Goal: Transaction & Acquisition: Purchase product/service

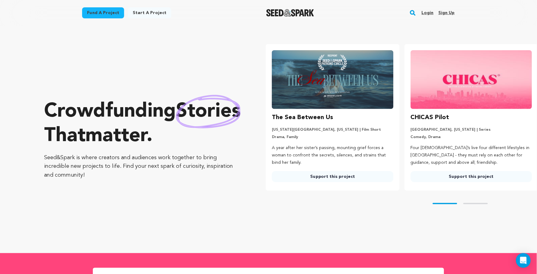
click at [430, 11] on link "Login" at bounding box center [428, 13] width 12 height 10
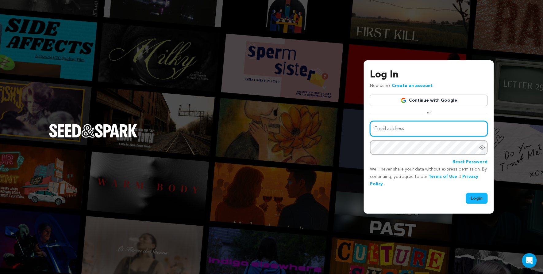
type input "sarmiite.poga@gmail.com"
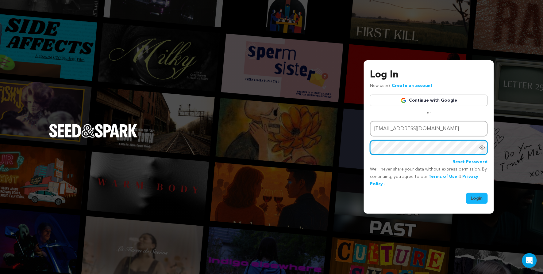
click at [477, 198] on button "Login" at bounding box center [477, 198] width 22 height 11
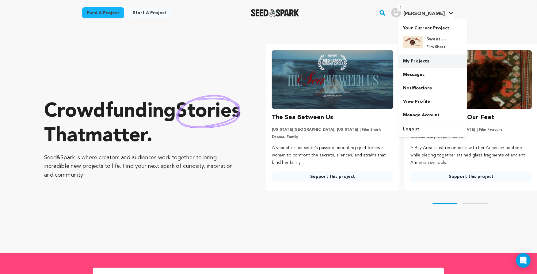
click at [431, 63] on link "My Projects" at bounding box center [433, 61] width 69 height 13
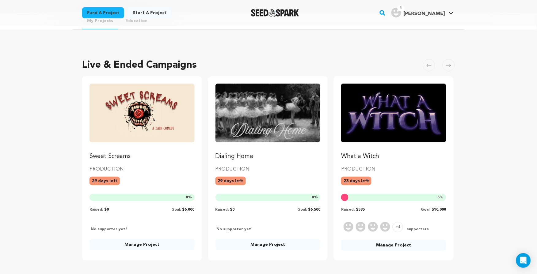
scroll to position [14, 0]
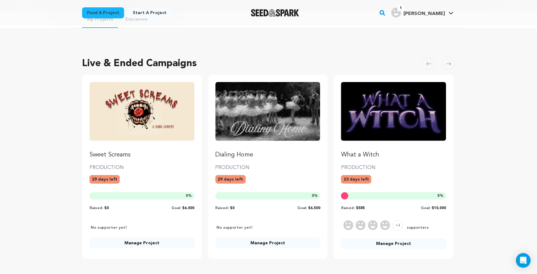
click at [386, 13] on rect "button" at bounding box center [382, 12] width 7 height 7
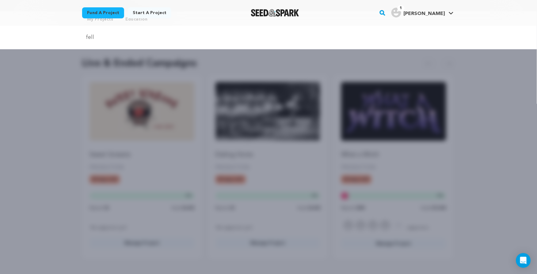
type input "fell"
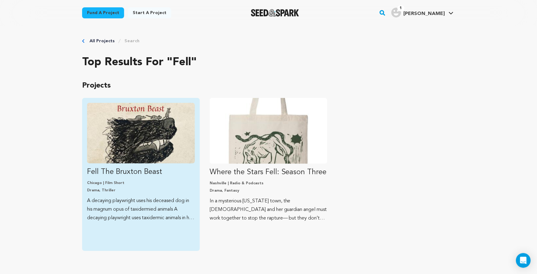
click at [170, 142] on img "Fund Fell The Bruxton Beast" at bounding box center [141, 133] width 108 height 61
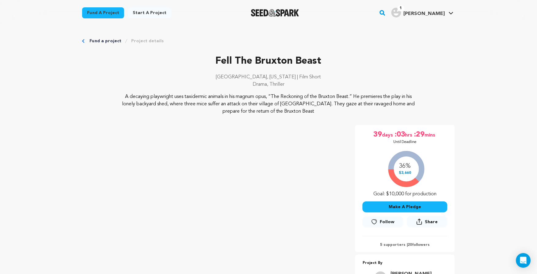
click at [109, 38] on link "Fund a project" at bounding box center [106, 41] width 32 height 6
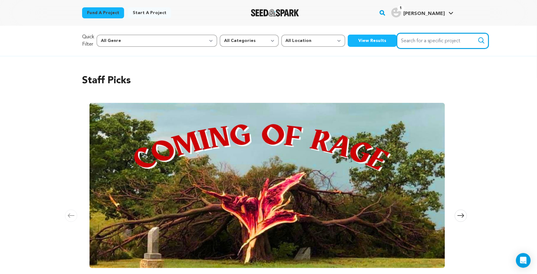
click at [414, 40] on input "Search for a specific project" at bounding box center [443, 41] width 92 height 16
type input "fell"
click at [478, 40] on button "Search" at bounding box center [481, 40] width 7 height 7
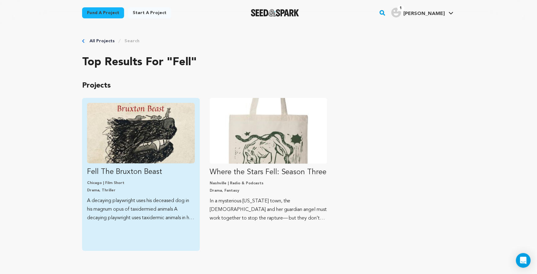
click at [193, 167] on p "Fell The Bruxton Beast" at bounding box center [141, 172] width 108 height 10
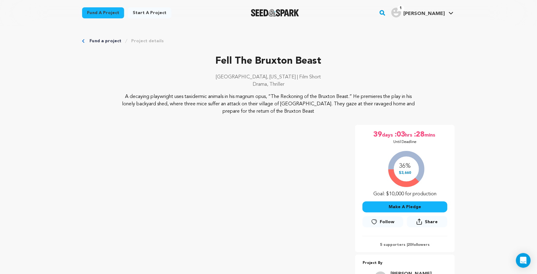
click at [397, 10] on div "Fund a project Start a project Search 1" at bounding box center [263, 13] width 383 height 16
click at [386, 11] on rect "button" at bounding box center [382, 12] width 7 height 7
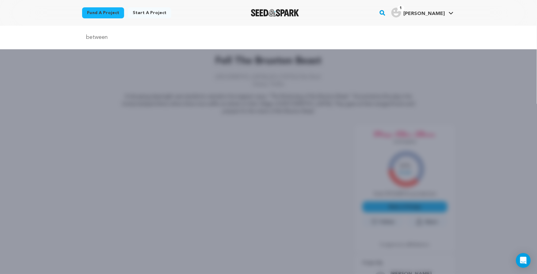
type input "between"
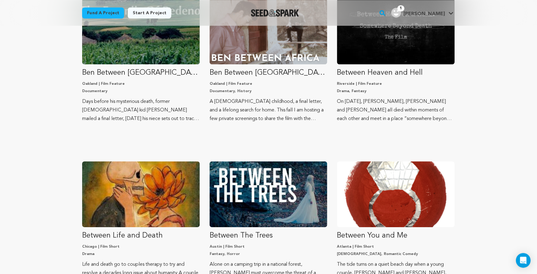
scroll to position [384, 0]
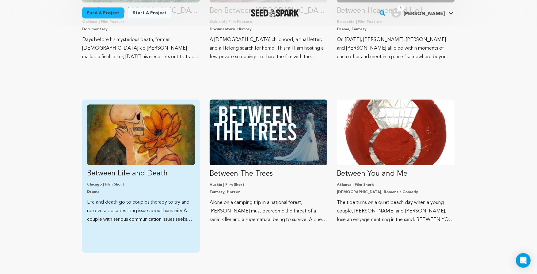
click at [134, 139] on img "Fund Between Life and Death" at bounding box center [141, 135] width 108 height 61
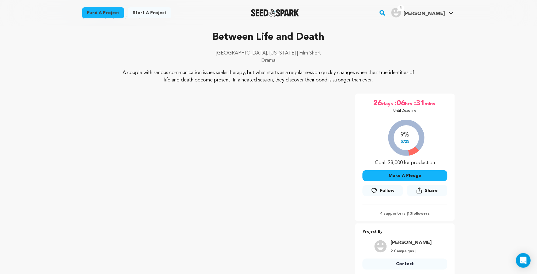
scroll to position [23, 0]
